Goal: Information Seeking & Learning: Learn about a topic

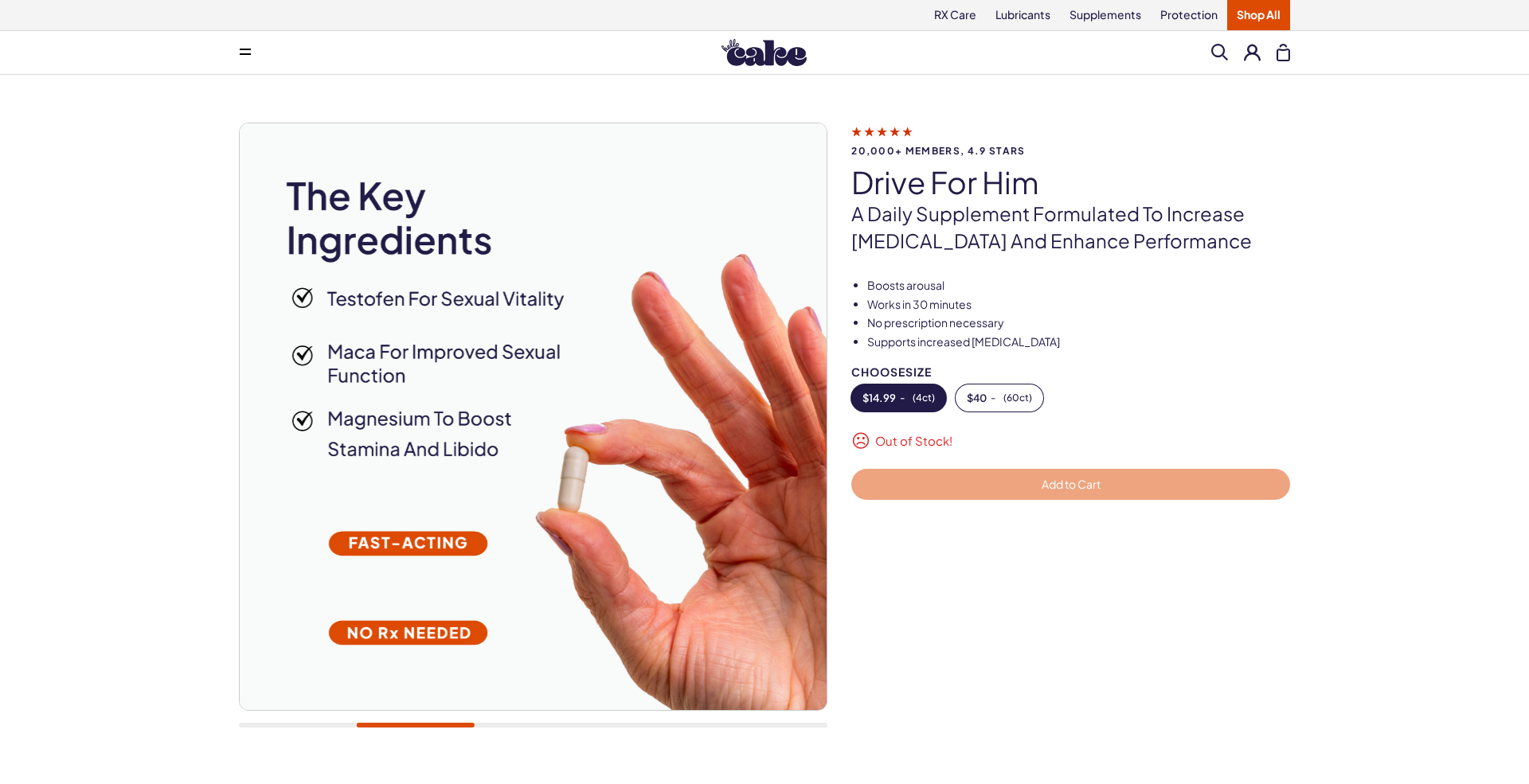
click at [1282, 109] on div "20,000+ members, 4.9 stars drive for him A daily supplement formulated to incre…" at bounding box center [764, 432] width 1529 height 717
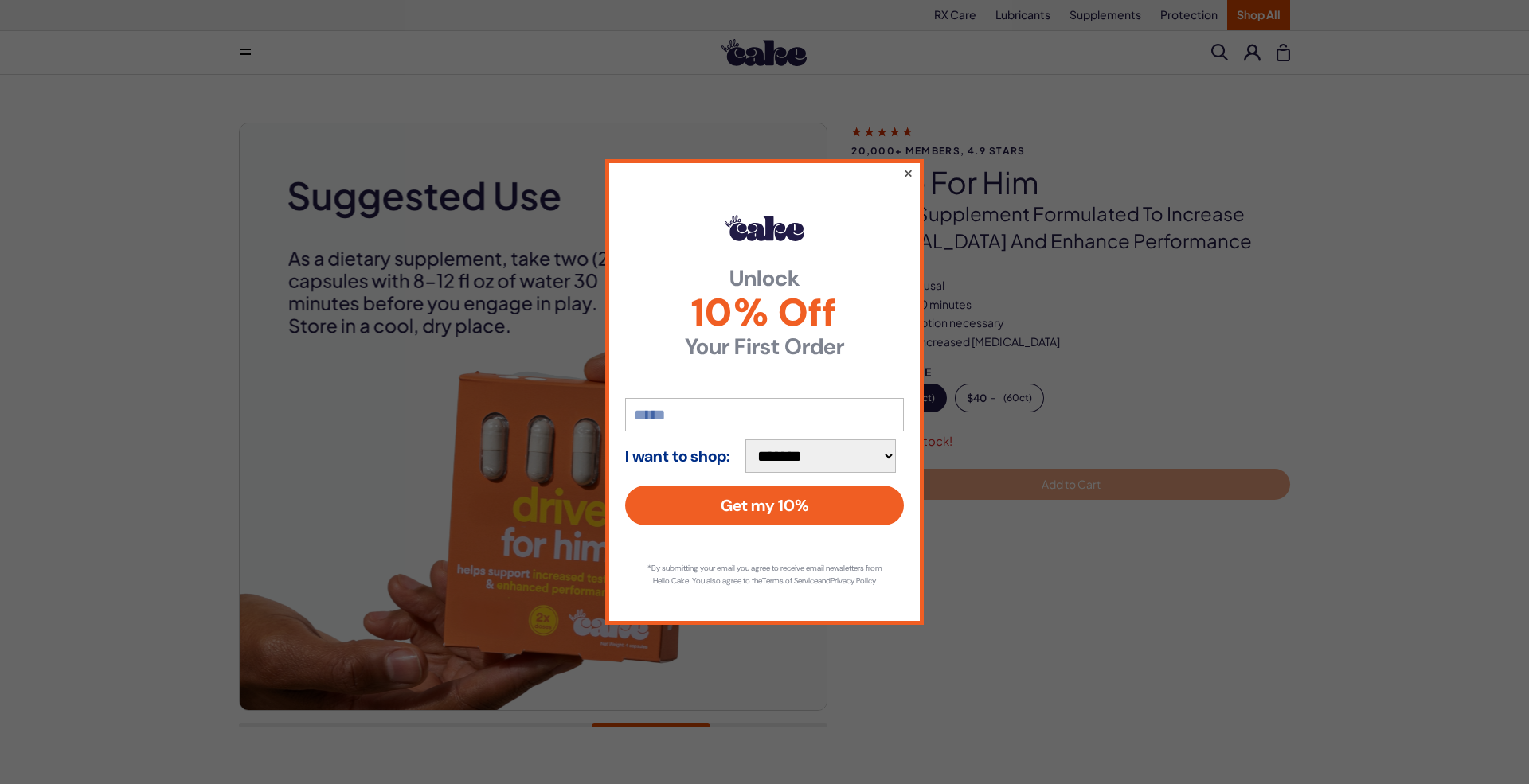
click at [907, 171] on button "×" at bounding box center [908, 172] width 10 height 19
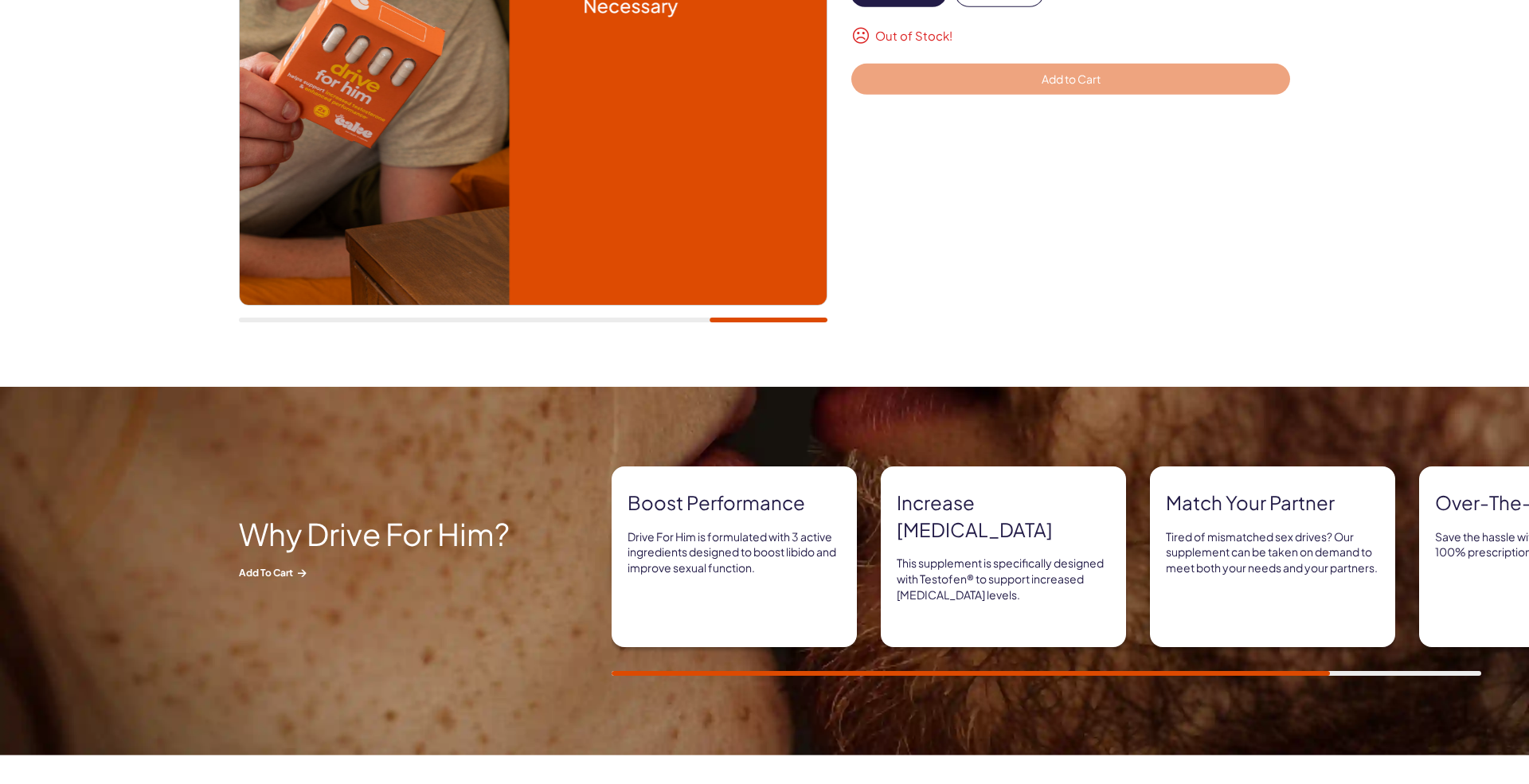
scroll to position [406, 0]
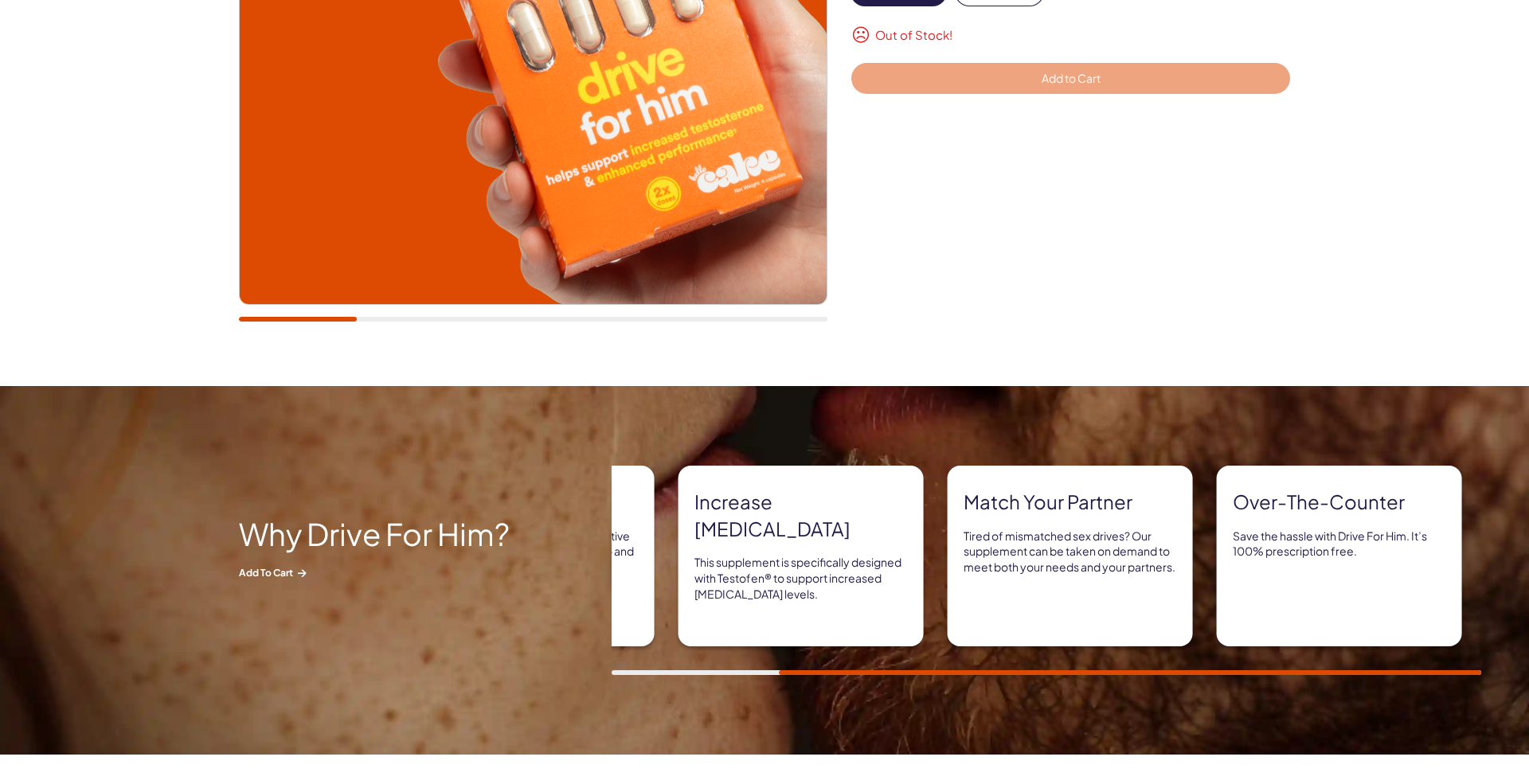
click at [1082, 560] on p "Tired of mismatched sex drives? Our supplement can be taken on demand to meet b…" at bounding box center [1070, 551] width 213 height 47
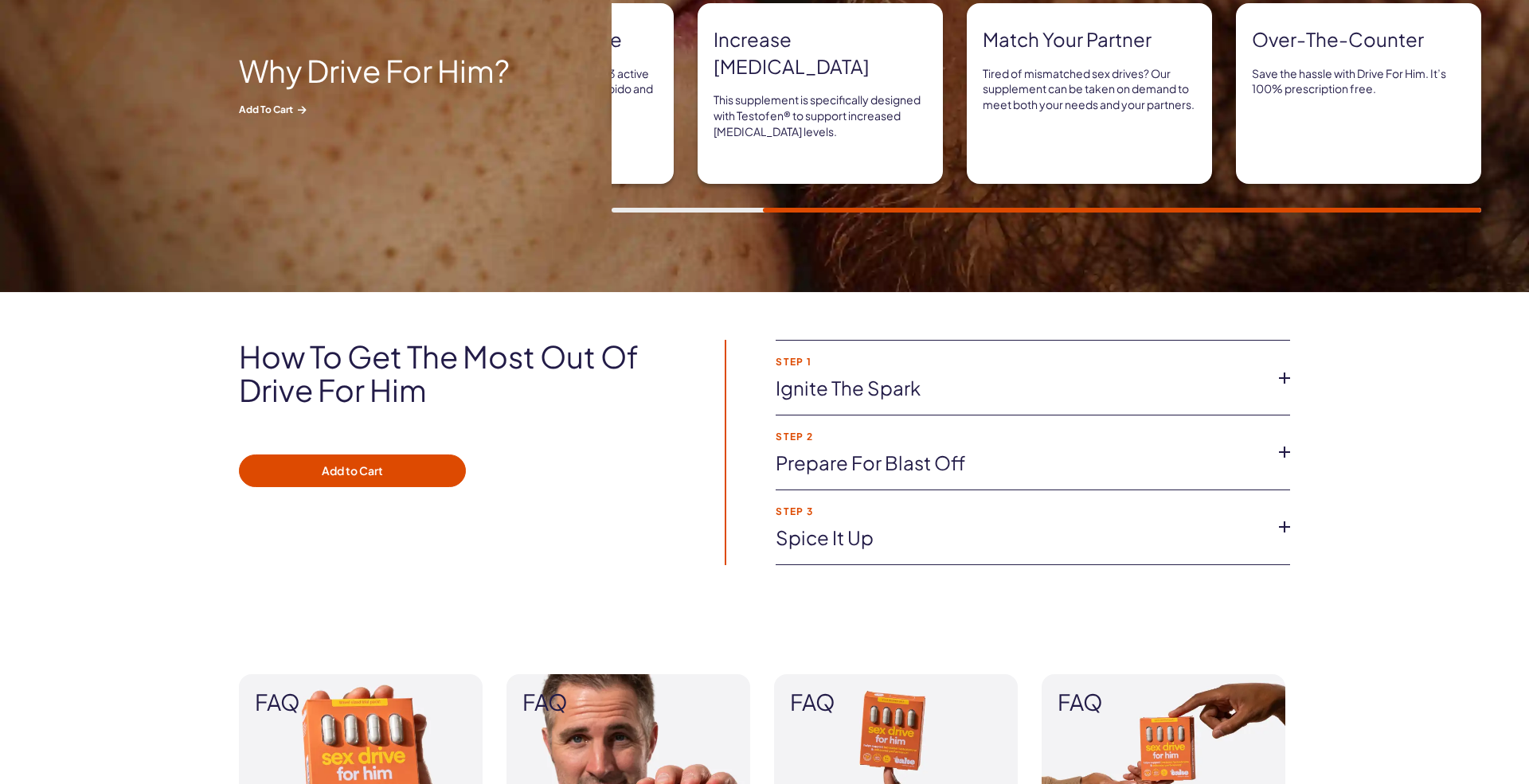
scroll to position [893, 0]
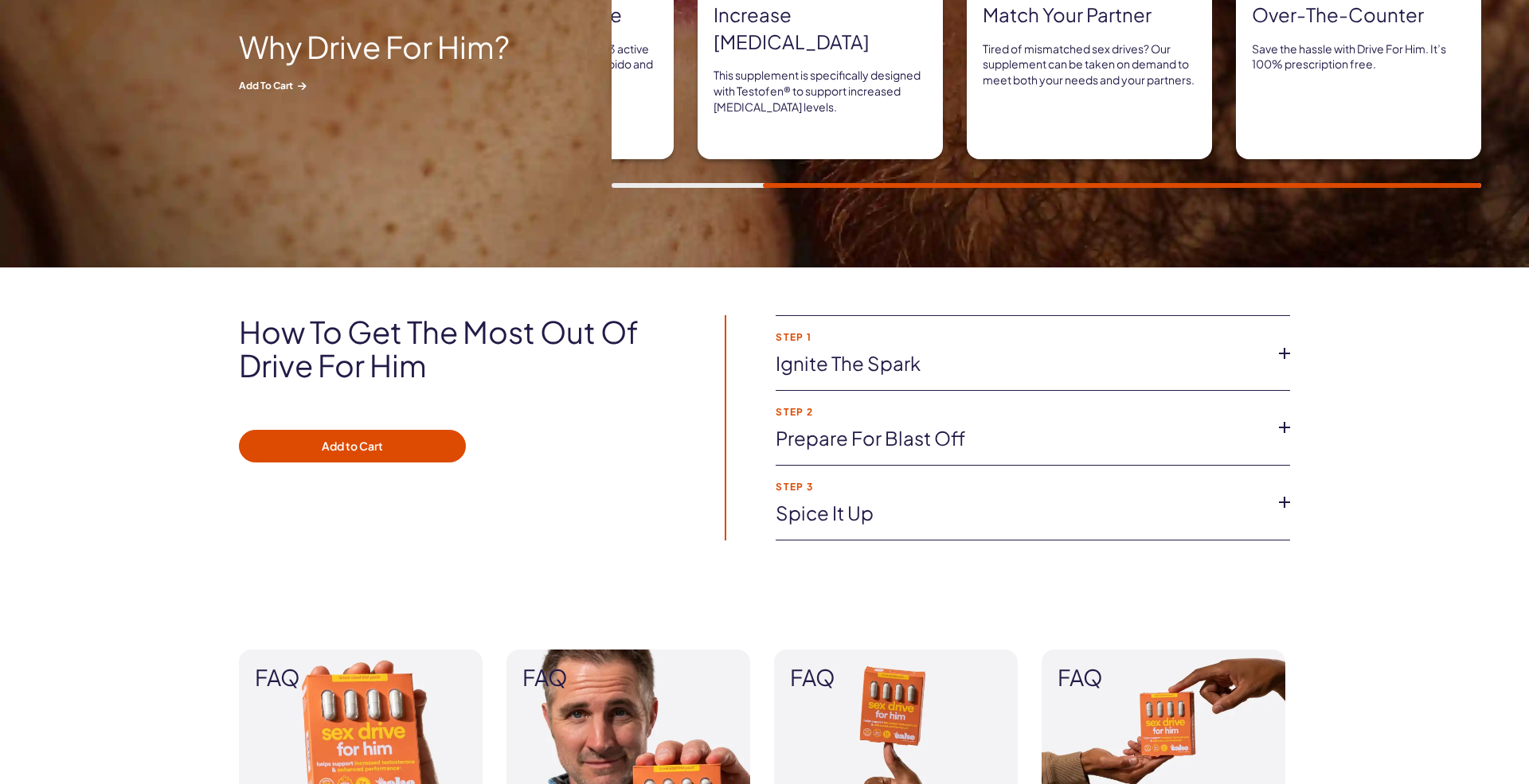
click at [1011, 370] on link "Ignite the spark" at bounding box center [1019, 363] width 489 height 27
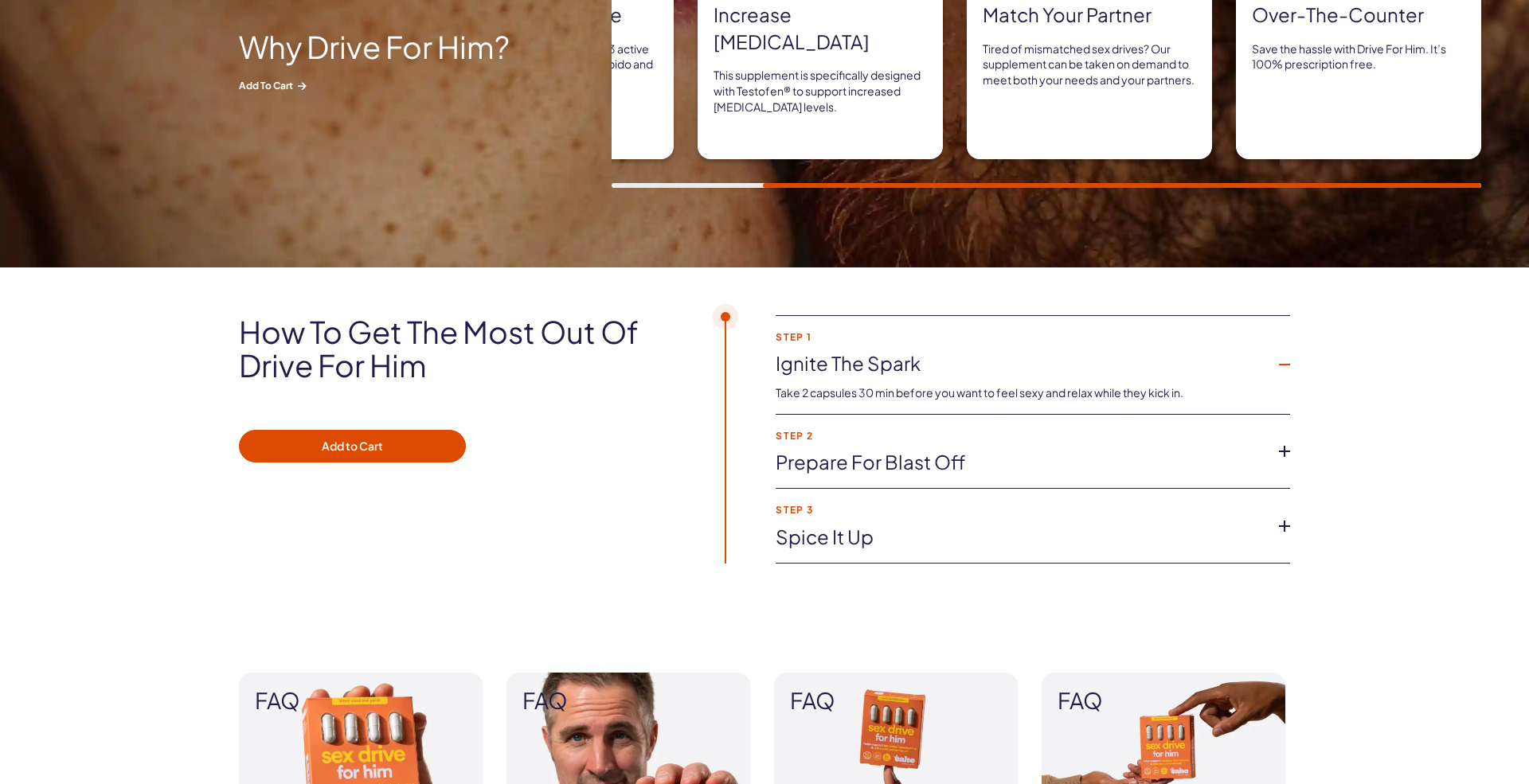
click at [1008, 370] on link "Ignite the spark" at bounding box center [1019, 363] width 489 height 27
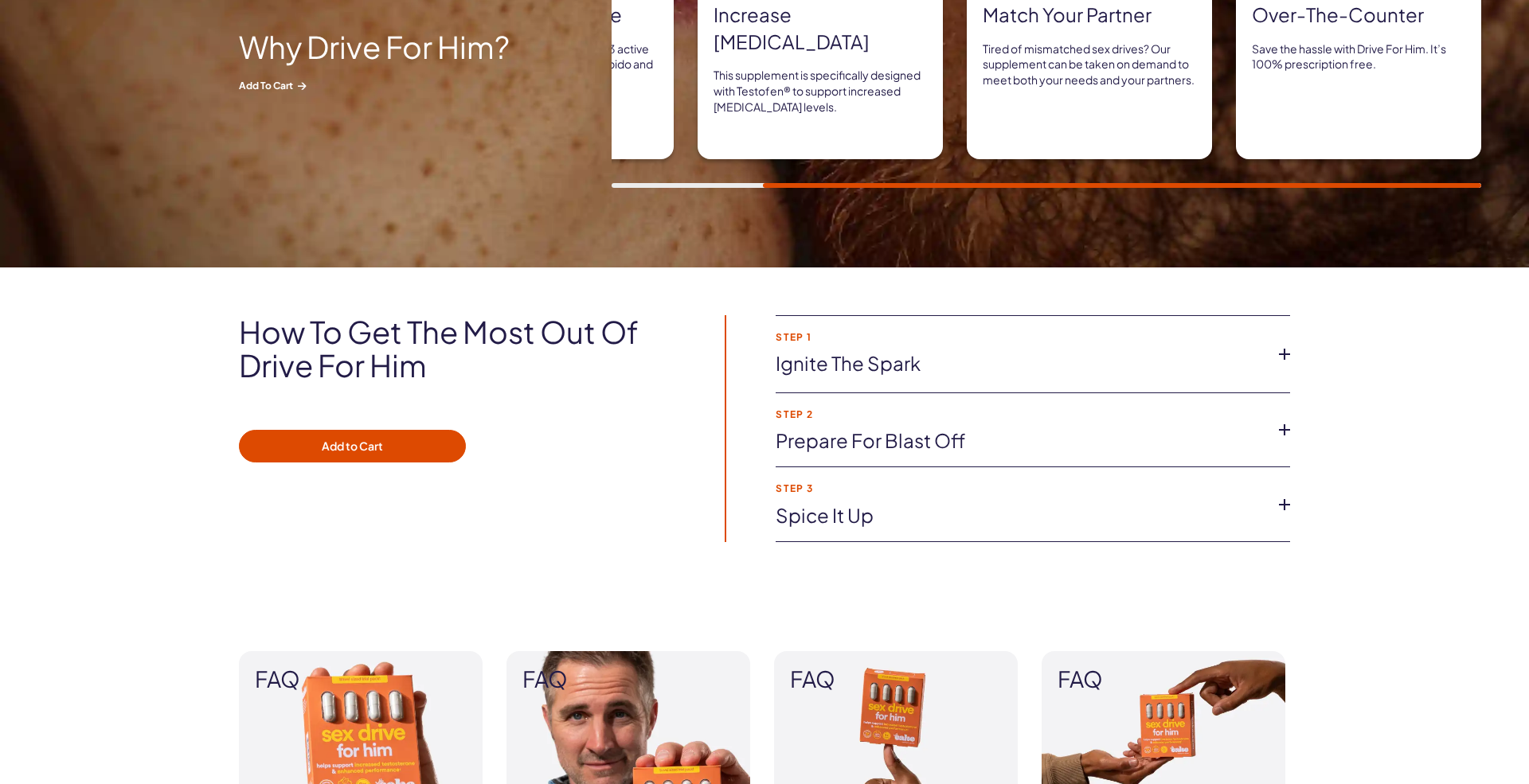
click at [987, 446] on link "Prepare for blast off" at bounding box center [1019, 440] width 489 height 27
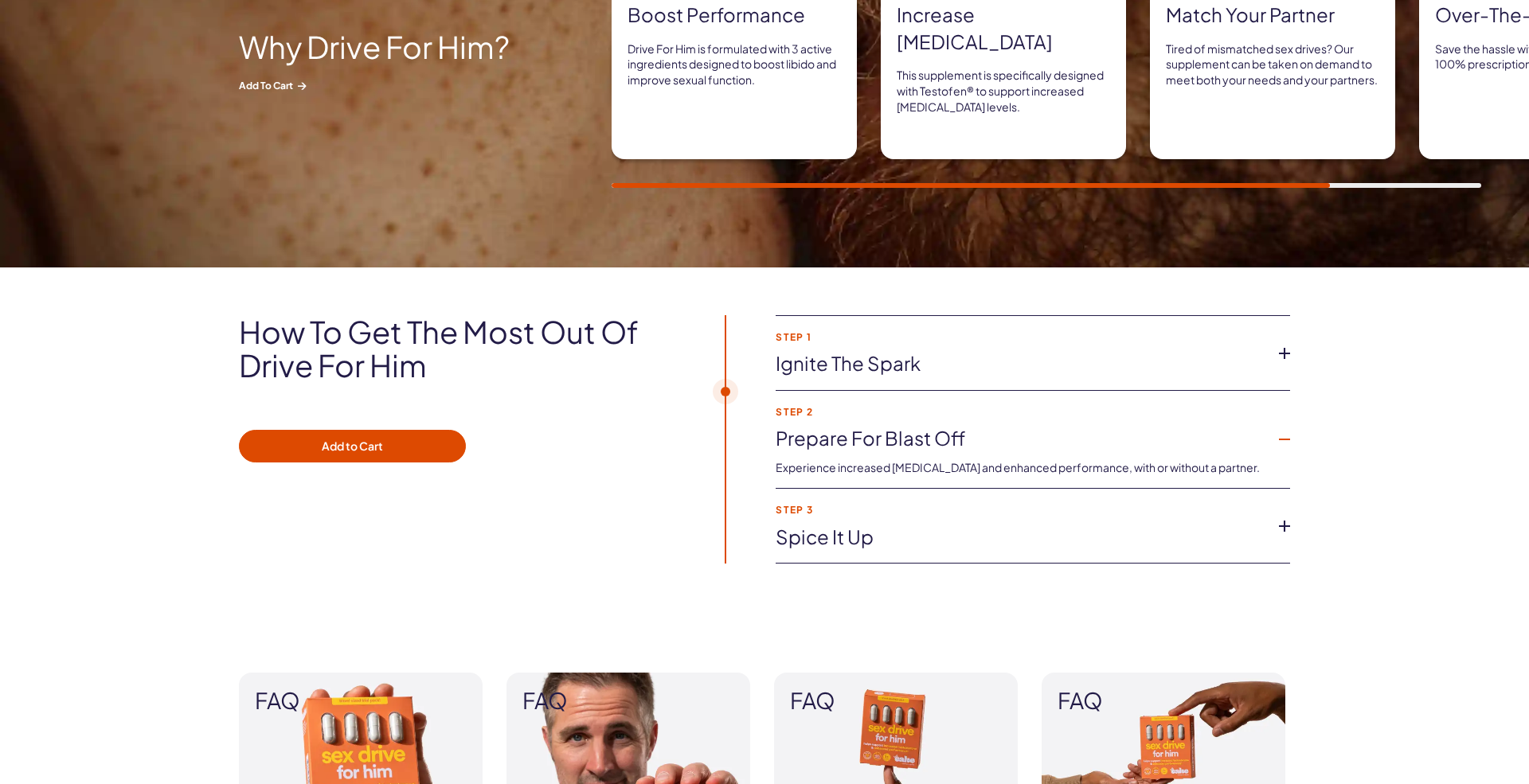
click at [989, 444] on link "Prepare for blast off" at bounding box center [1019, 438] width 489 height 27
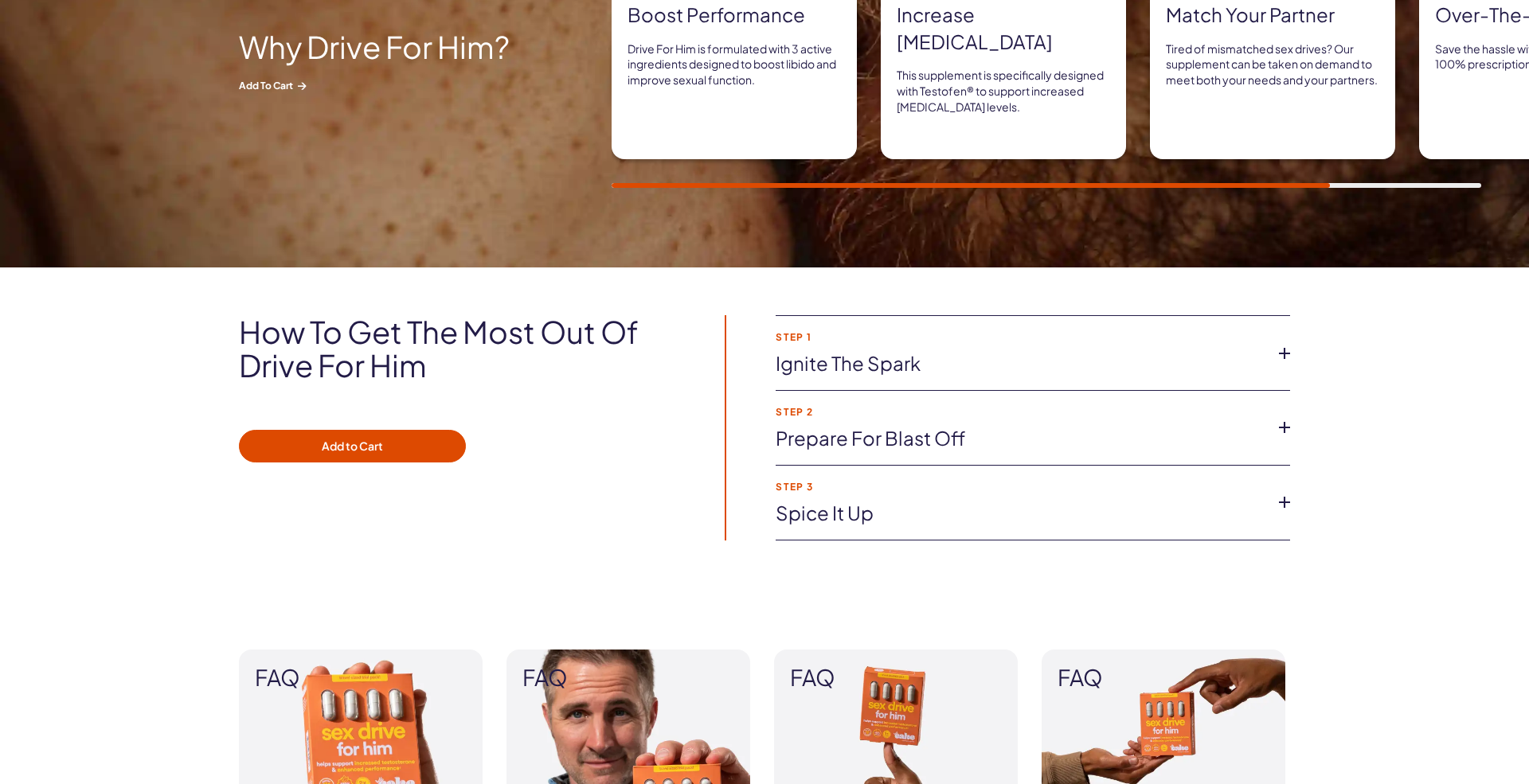
click at [983, 432] on link "Prepare for blast off" at bounding box center [1019, 438] width 489 height 27
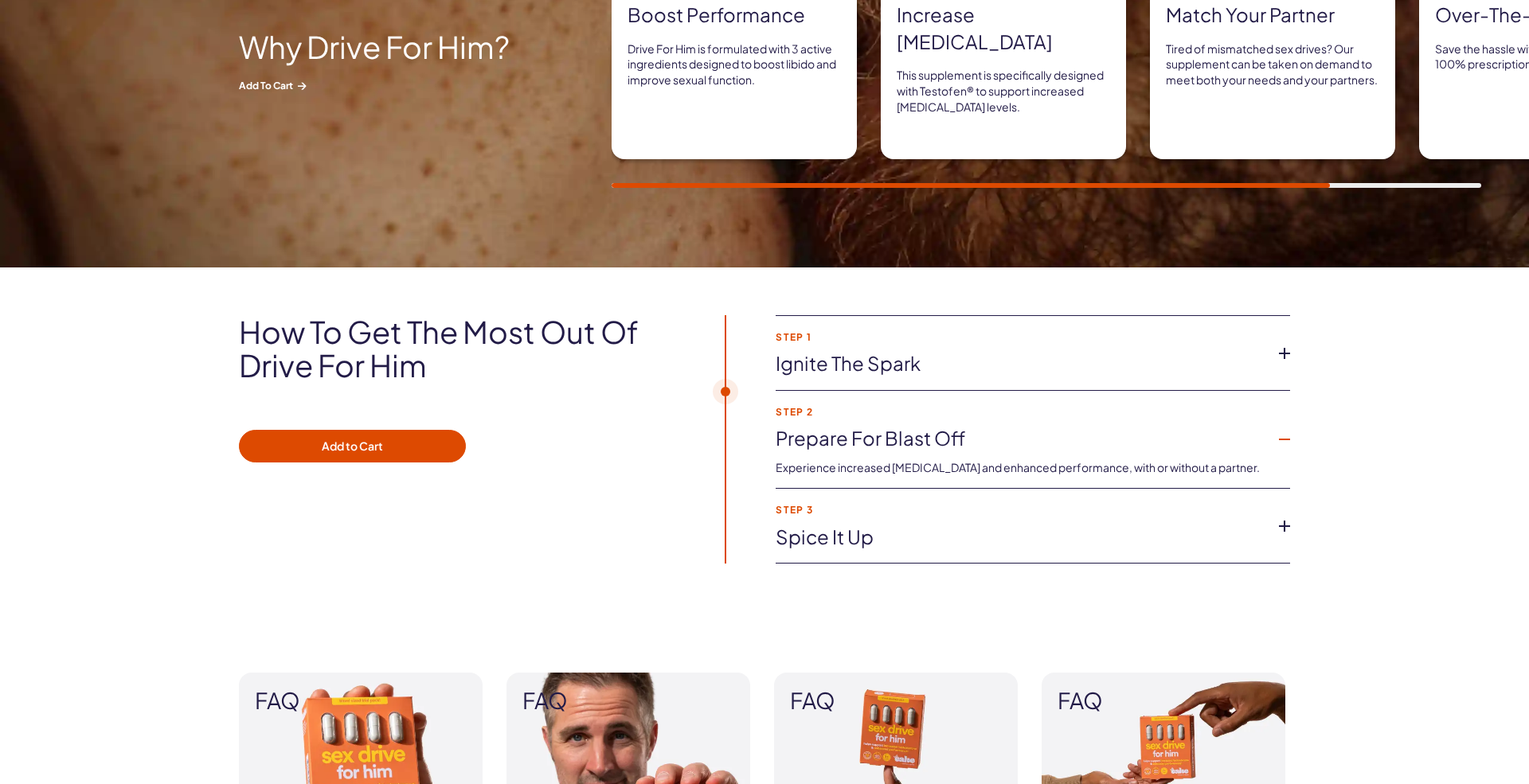
click at [983, 432] on link "Prepare for blast off" at bounding box center [1019, 438] width 489 height 27
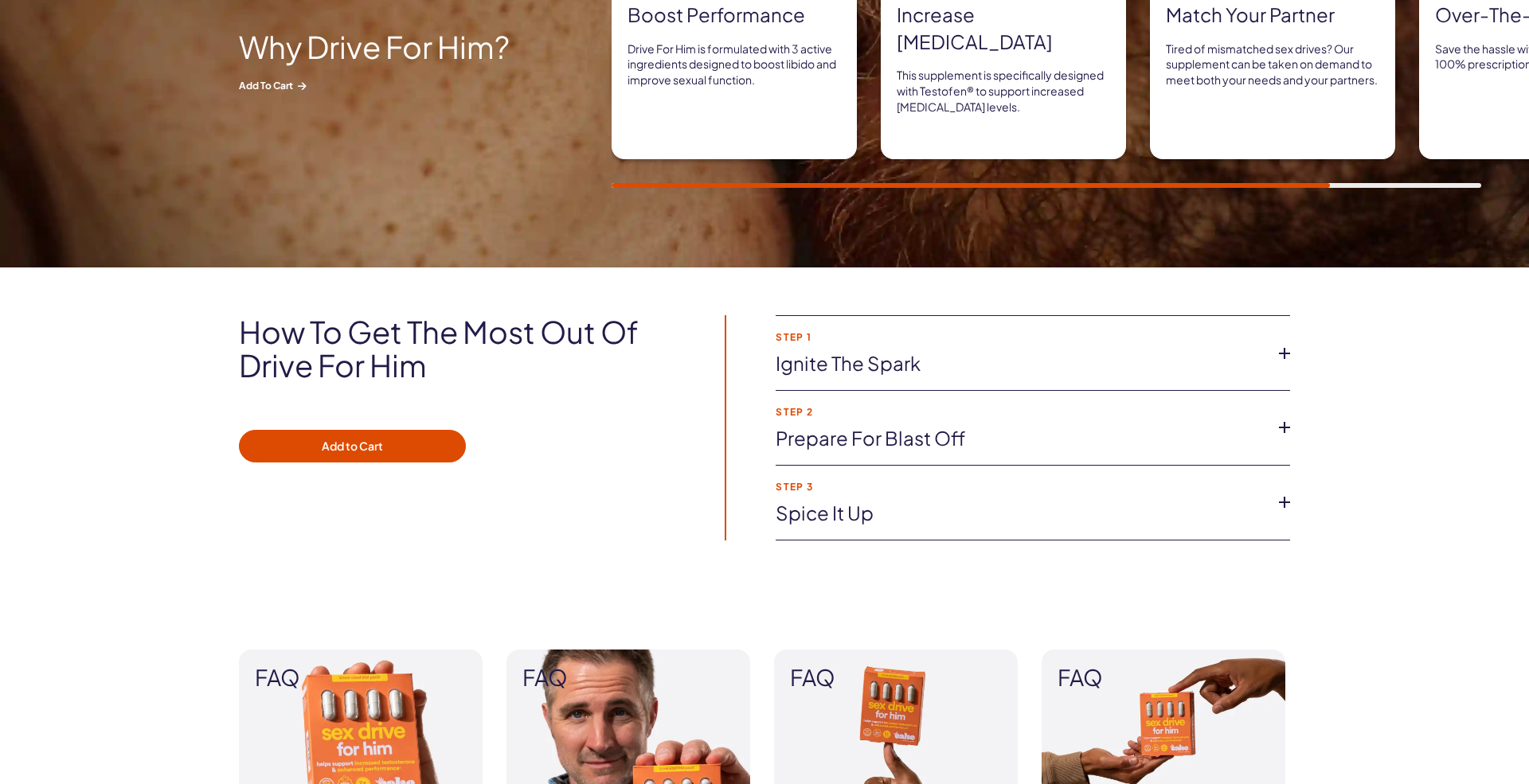
click at [972, 496] on li "Step 3 Spice it up Looking for more intensity? To enhance sensations, pair with…" at bounding box center [1032, 503] width 515 height 74
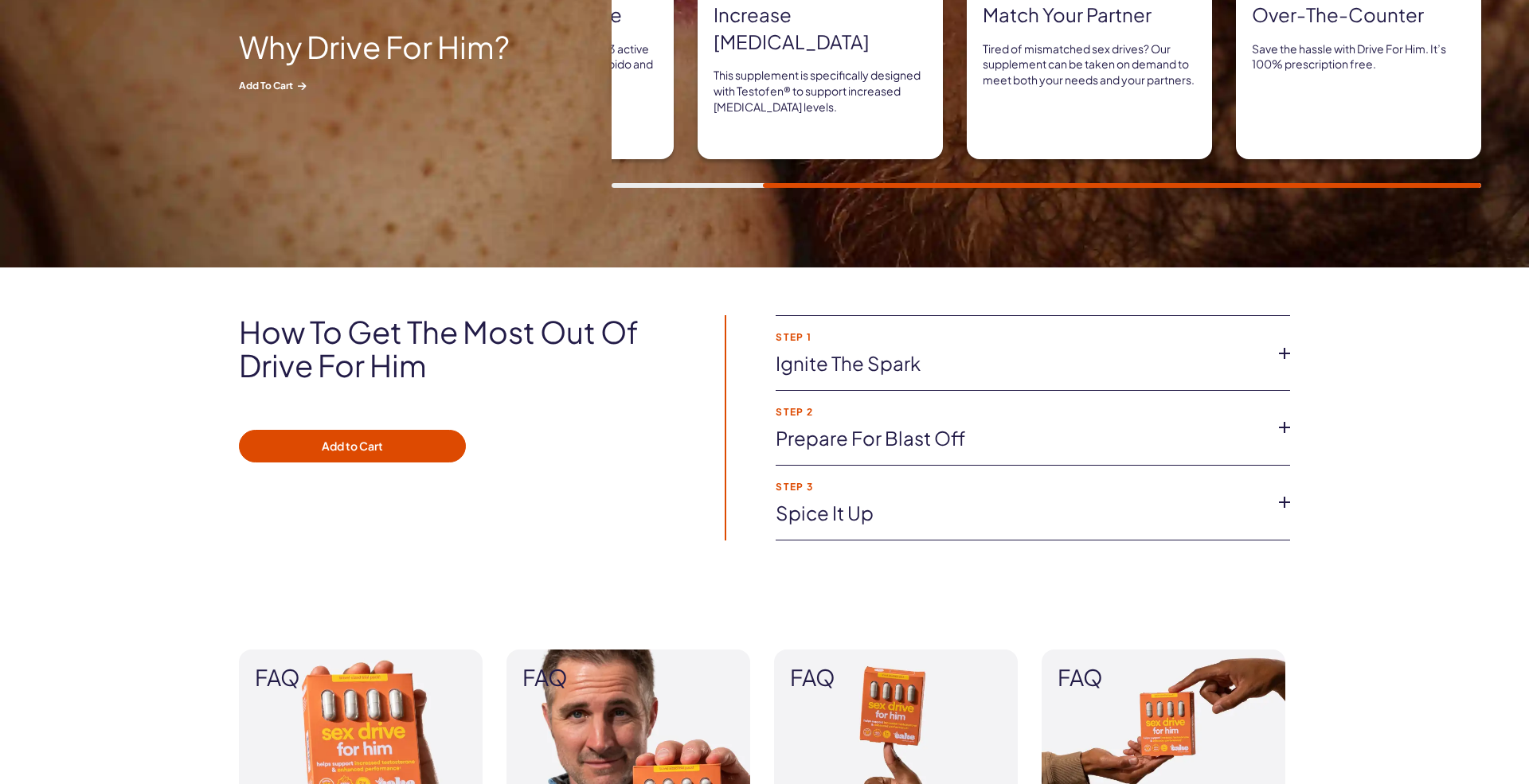
click at [967, 519] on link "Spice it up" at bounding box center [1019, 512] width 489 height 27
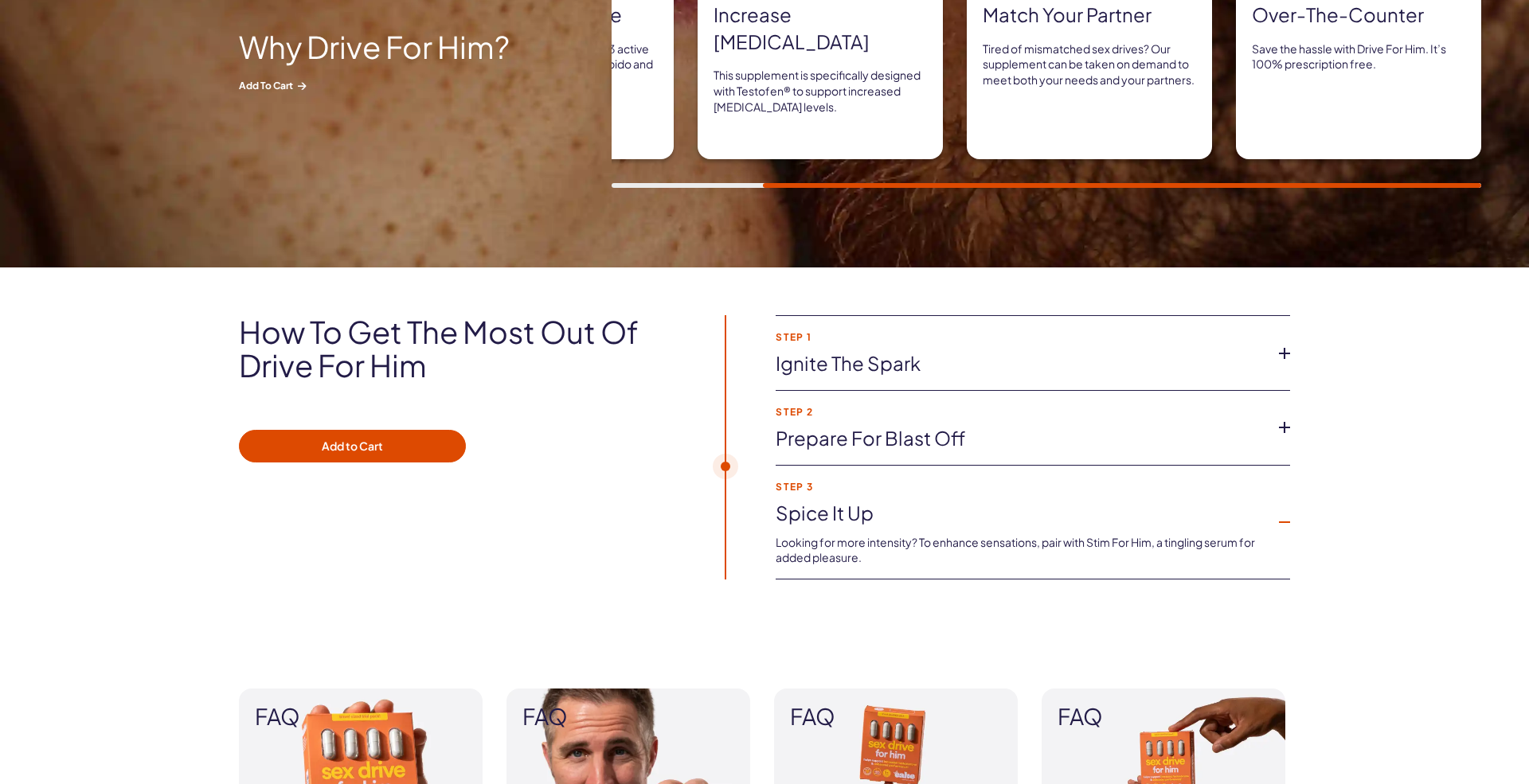
click at [967, 519] on link "Spice it up" at bounding box center [1019, 512] width 489 height 27
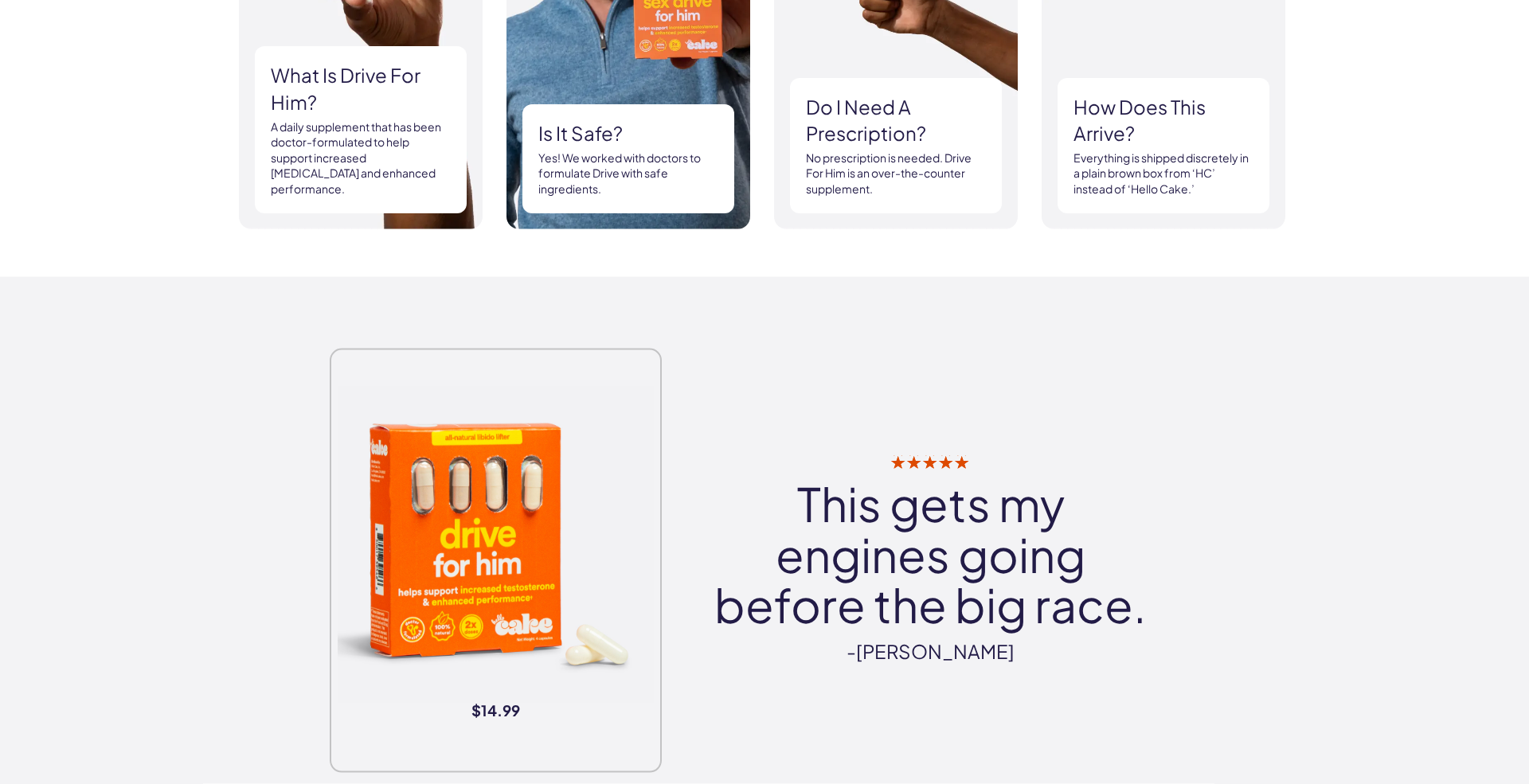
scroll to position [1705, 0]
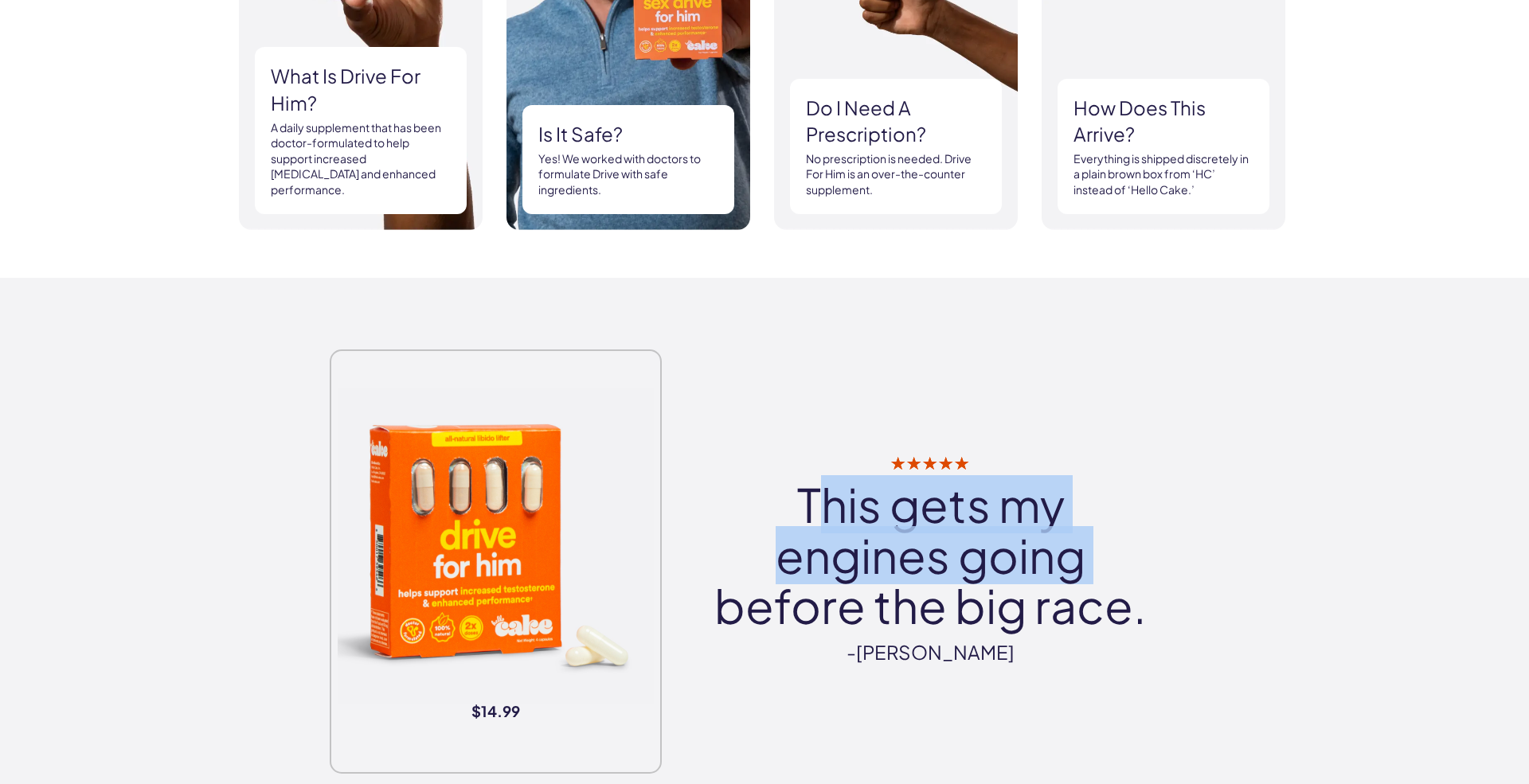
drag, startPoint x: 849, startPoint y: 476, endPoint x: 1178, endPoint y: 590, distance: 348.2
click at [1215, 571] on div "$14.99 This gets my engines going before the big race. -[GEOGRAPHIC_DATA]" at bounding box center [764, 549] width 1146 height 448
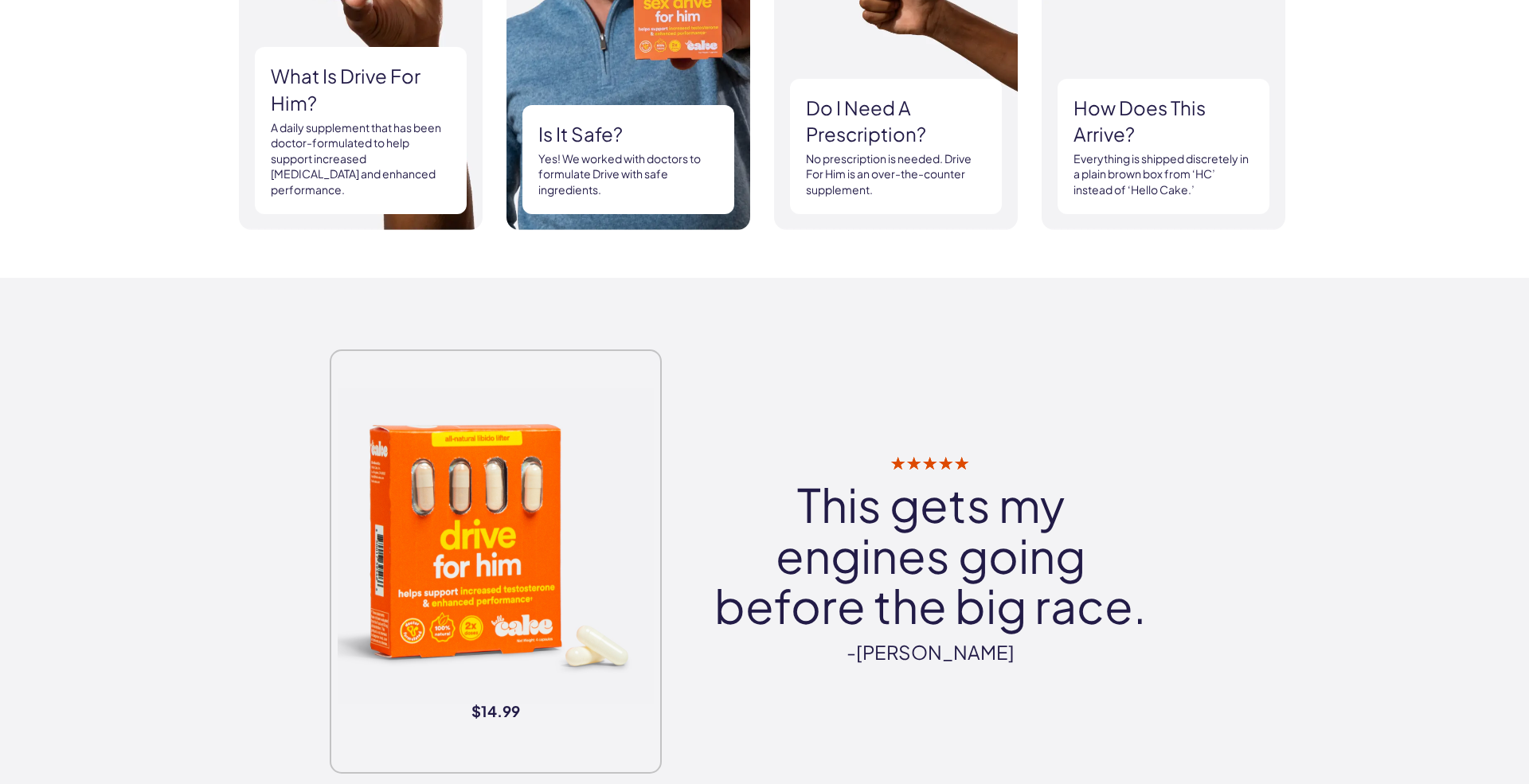
click at [1141, 616] on q "This gets my engines going before the big race." at bounding box center [930, 554] width 442 height 152
